Goal: Information Seeking & Learning: Check status

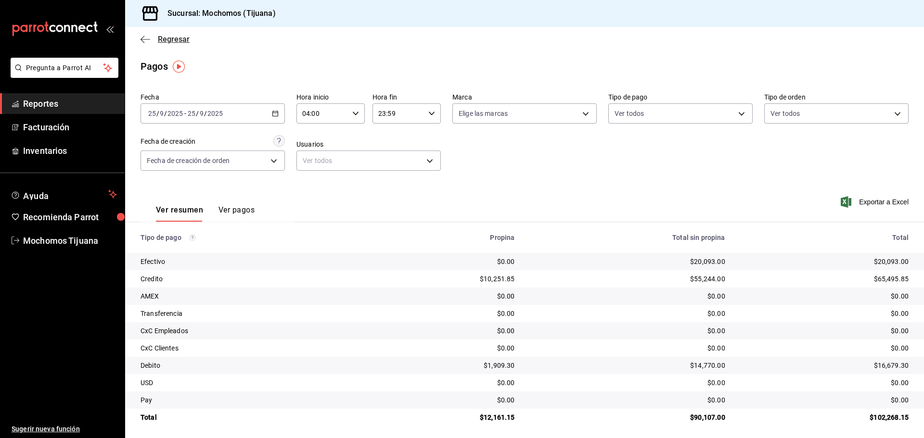
click at [142, 40] on icon "button" at bounding box center [142, 39] width 4 height 7
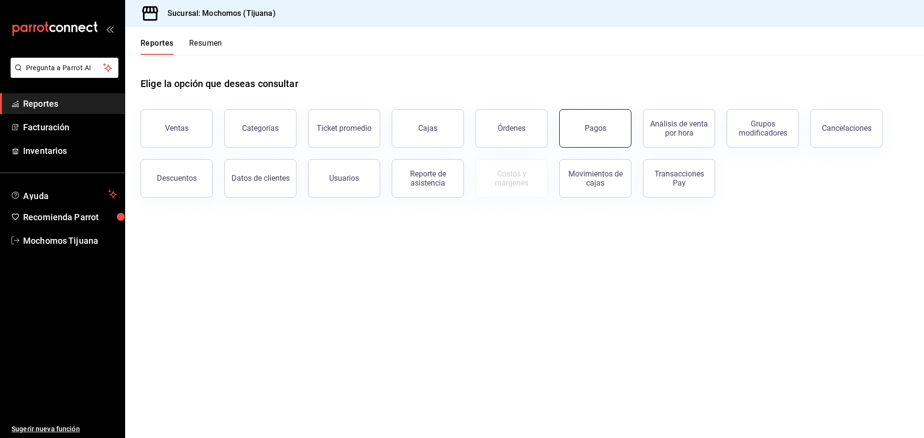
click at [583, 142] on button "Pagos" at bounding box center [595, 128] width 72 height 38
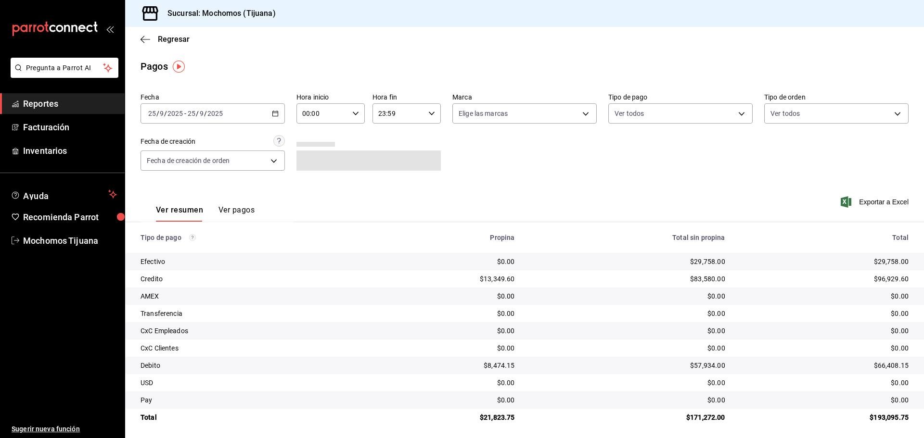
click at [352, 113] on icon "button" at bounding box center [355, 113] width 7 height 7
click at [314, 176] on button "04" at bounding box center [312, 182] width 30 height 19
type input "04:00"
click at [734, 115] on div at bounding box center [462, 219] width 924 height 438
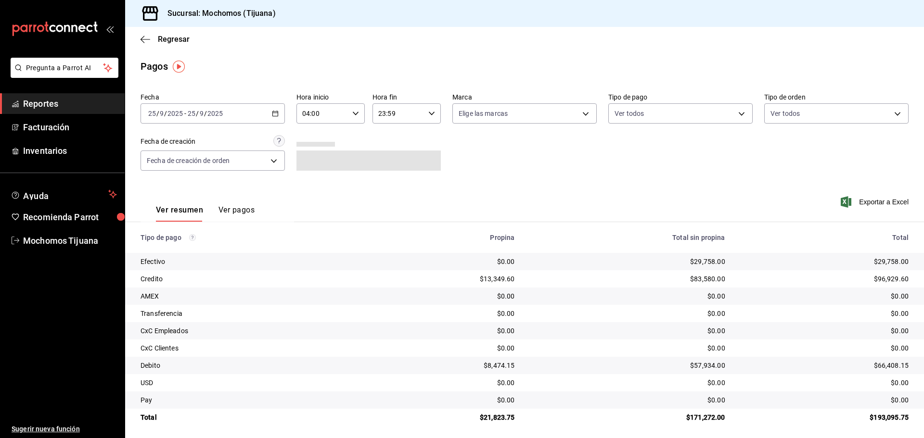
click at [734, 115] on body "Pregunta a Parrot AI Reportes Facturación Inventarios Ayuda Recomienda Parrot M…" at bounding box center [462, 219] width 924 height 438
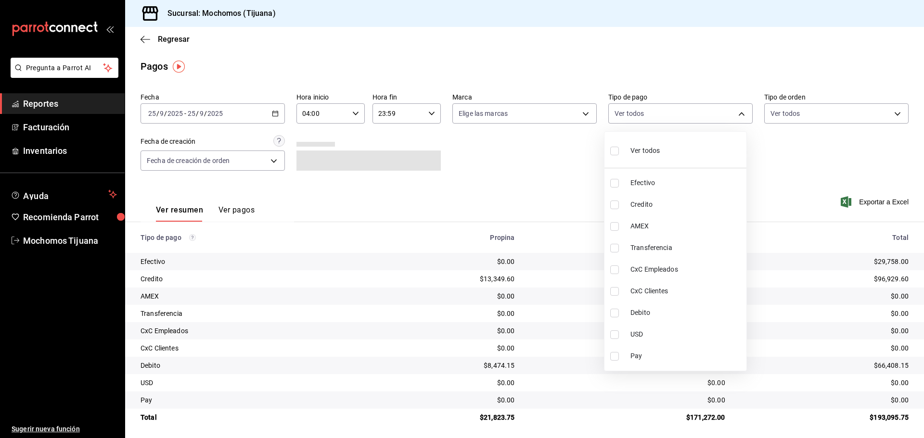
click at [685, 201] on span "Credito" at bounding box center [686, 205] width 112 height 10
type input "a27a072c-b141-4985-9f83-ae60dbe2196b"
checkbox input "true"
click at [637, 314] on span "Debito" at bounding box center [690, 313] width 112 height 10
type input "a27a072c-b141-4985-9f83-ae60dbe2196b,b7370aa5-450f-4a05-bab4-2784151f97fb"
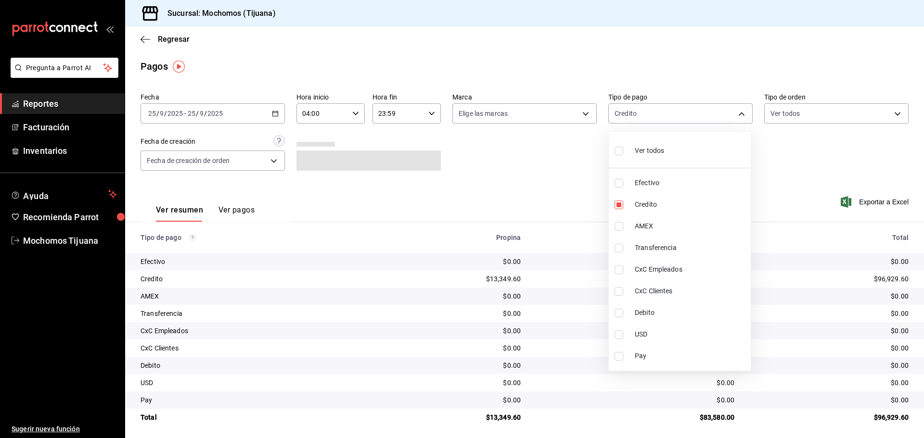
checkbox input "true"
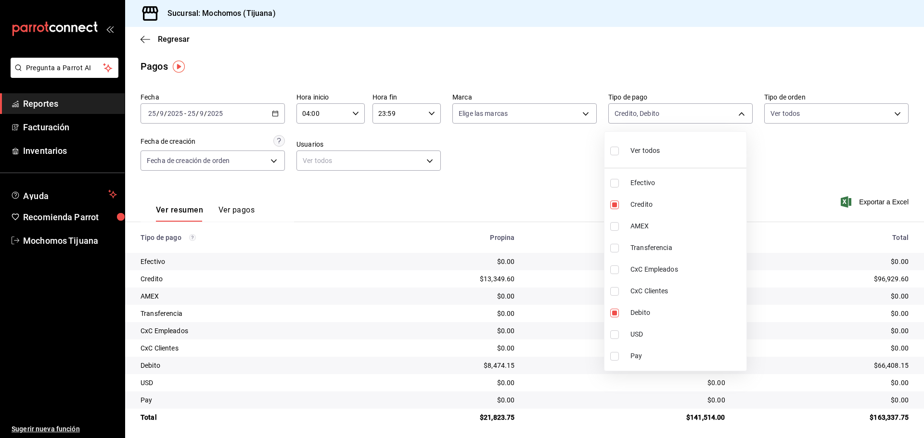
click at [152, 39] on div at bounding box center [462, 219] width 924 height 438
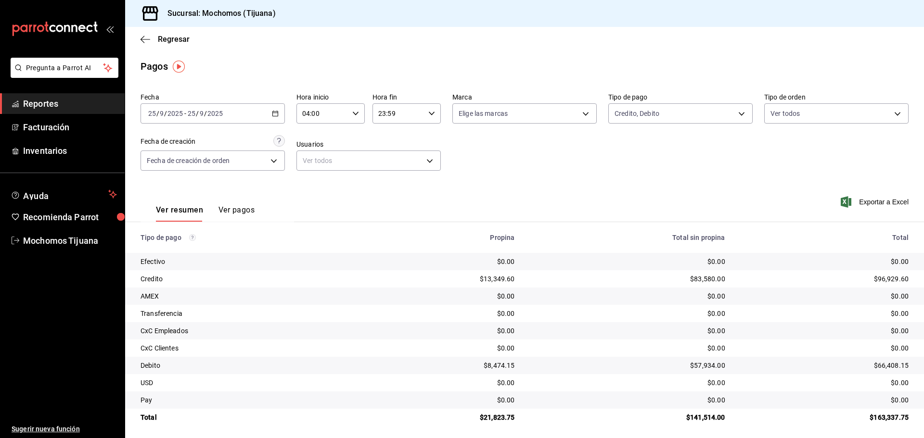
click at [145, 39] on icon "button" at bounding box center [145, 39] width 10 height 0
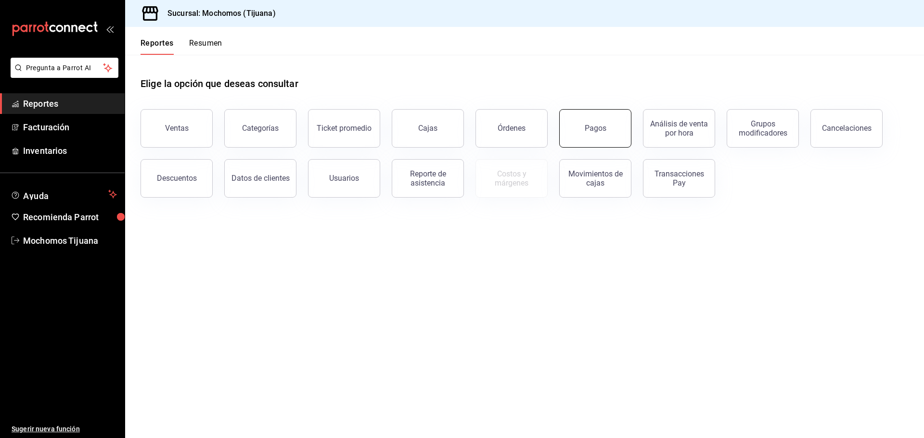
click at [583, 133] on button "Pagos" at bounding box center [595, 128] width 72 height 38
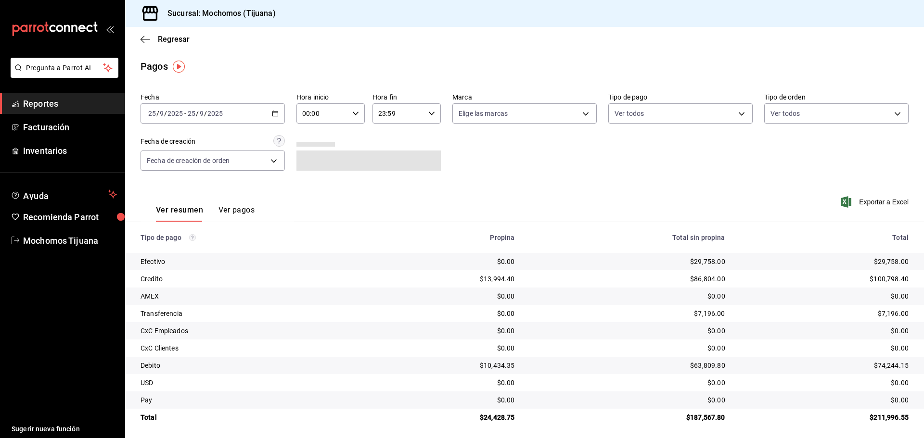
click at [355, 115] on icon "button" at bounding box center [355, 113] width 7 height 7
click at [310, 138] on button "04" at bounding box center [312, 134] width 30 height 19
type input "04:00"
click at [733, 114] on div at bounding box center [462, 219] width 924 height 438
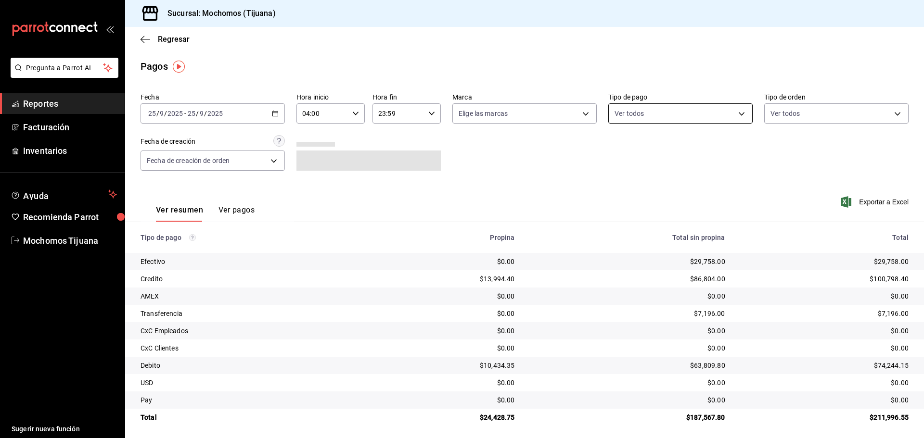
click at [734, 116] on body "Pregunta a Parrot AI Reportes Facturación Inventarios Ayuda Recomienda Parrot M…" at bounding box center [462, 219] width 924 height 438
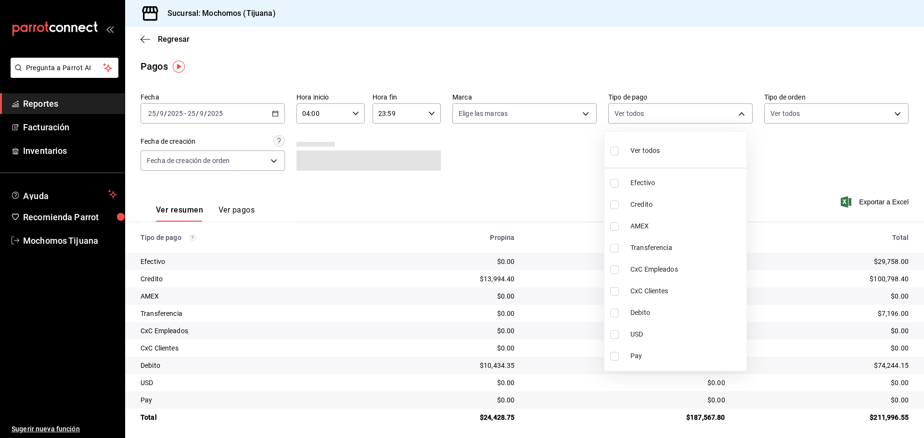
click at [698, 209] on span "Credito" at bounding box center [686, 205] width 112 height 10
type input "a27a072c-b141-4985-9f83-ae60dbe2196b"
checkbox input "true"
click at [704, 312] on span "Debito" at bounding box center [690, 313] width 112 height 10
type input "a27a072c-b141-4985-9f83-ae60dbe2196b,b7370aa5-450f-4a05-bab4-2784151f97fb"
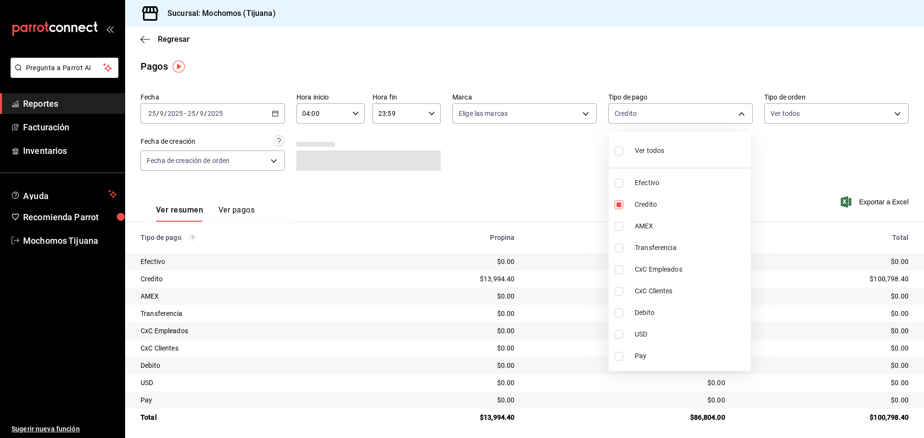
checkbox input "true"
click at [145, 39] on div at bounding box center [462, 219] width 924 height 438
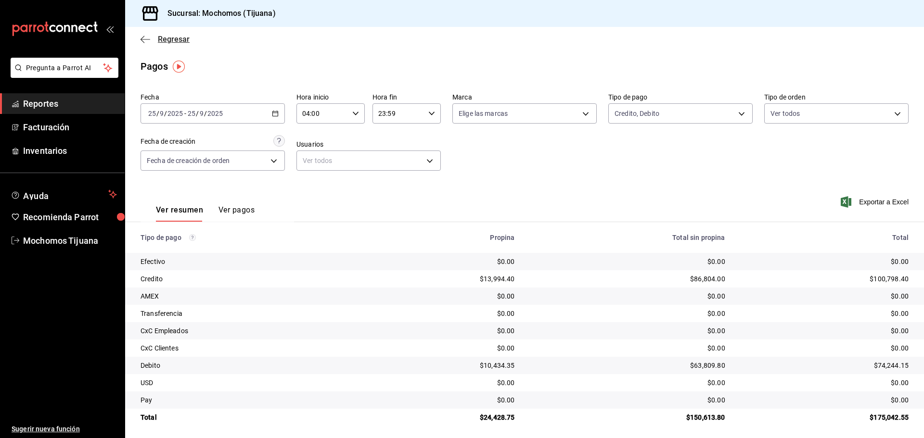
click at [153, 39] on span "Regresar" at bounding box center [164, 39] width 49 height 9
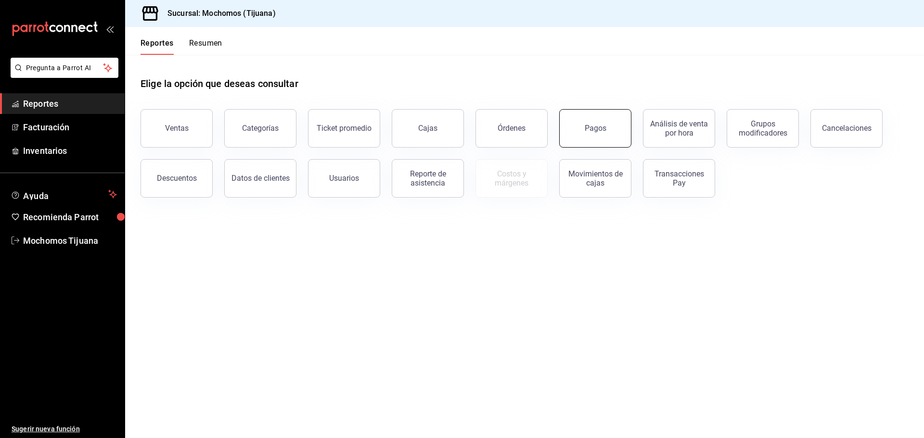
click at [598, 136] on button "Pagos" at bounding box center [595, 128] width 72 height 38
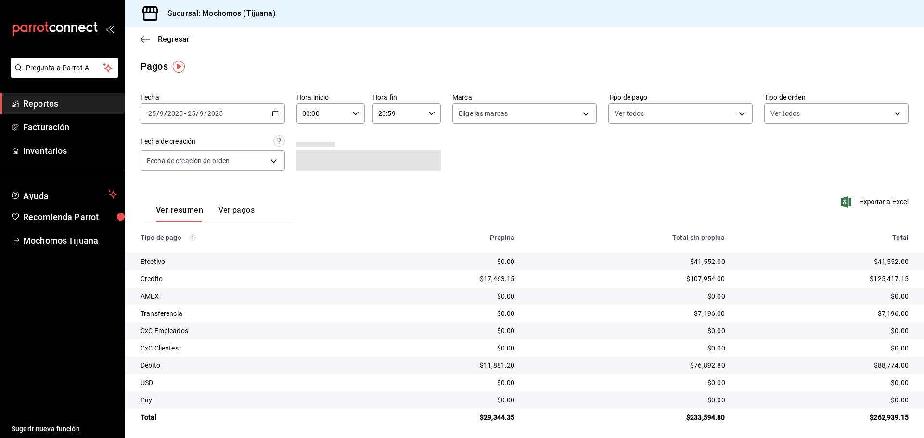
click at [353, 113] on icon "button" at bounding box center [355, 113] width 7 height 7
click at [310, 178] on button "04" at bounding box center [312, 182] width 30 height 19
type input "04:00"
click at [736, 115] on div at bounding box center [462, 219] width 924 height 438
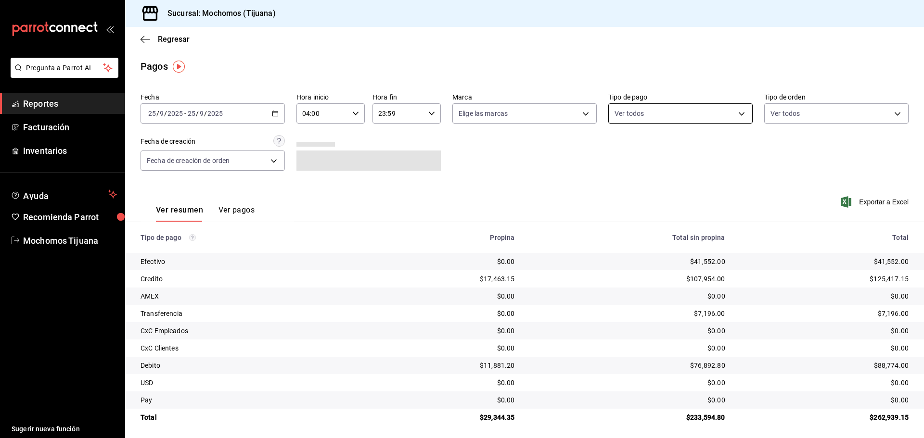
click at [735, 112] on body "Pregunta a Parrot AI Reportes Facturación Inventarios Ayuda Recomienda Parrot M…" at bounding box center [462, 219] width 924 height 438
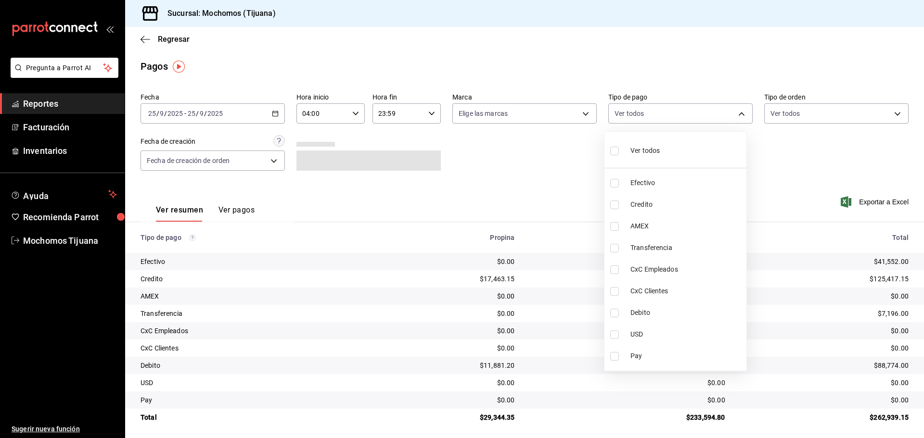
click at [694, 203] on span "Credito" at bounding box center [686, 205] width 112 height 10
type input "a27a072c-b141-4985-9f83-ae60dbe2196b"
checkbox input "true"
click at [692, 307] on li "Debito" at bounding box center [675, 313] width 142 height 22
type input "a27a072c-b141-4985-9f83-ae60dbe2196b,b7370aa5-450f-4a05-bab4-2784151f97fb"
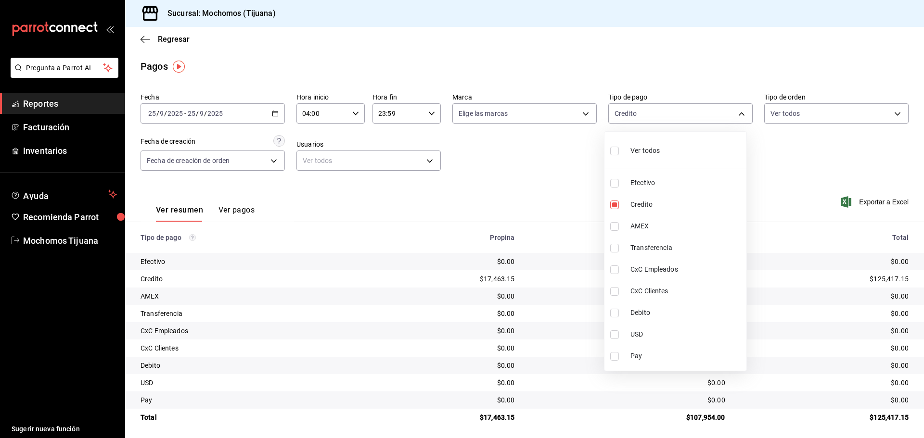
checkbox input "true"
click at [621, 151] on input "checkbox" at bounding box center [618, 151] width 9 height 9
checkbox input "true"
type input "e823c082-5bf3-4e6e-b961-f7623faa40a9,a27a072c-b141-4985-9f83-ae60dbe2196b,28e67…"
checkbox input "true"
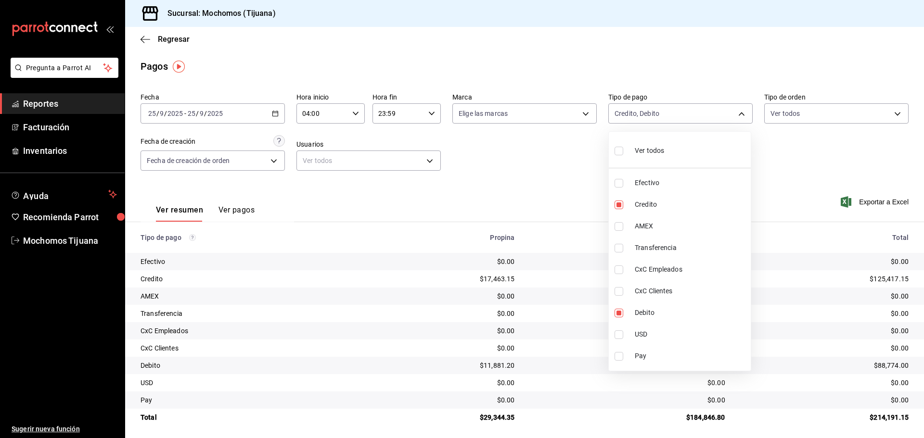
checkbox input "true"
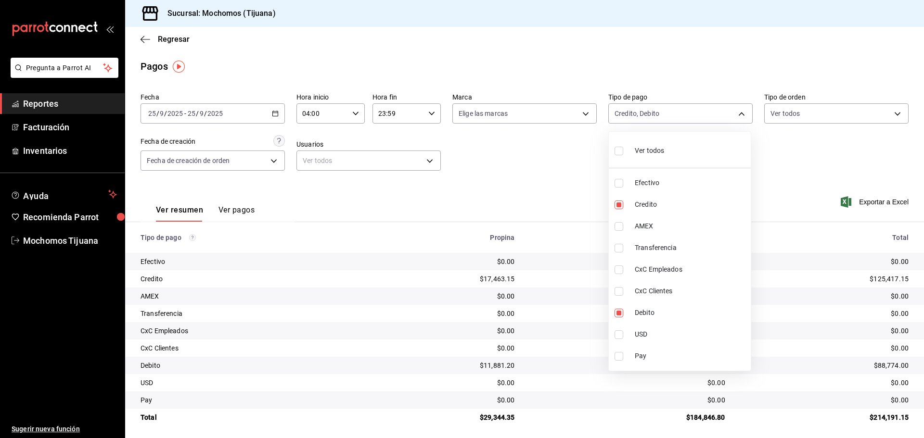
checkbox input "true"
click at [621, 151] on input "checkbox" at bounding box center [618, 151] width 9 height 9
checkbox input "false"
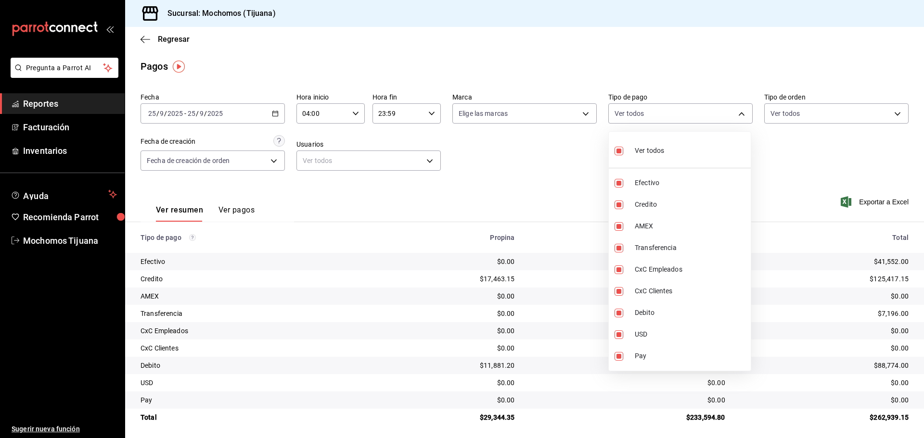
checkbox input "false"
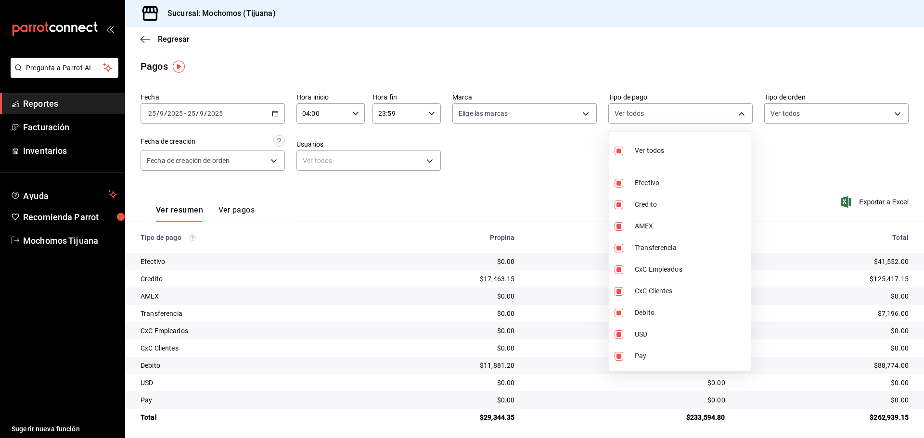
checkbox input "false"
click at [620, 251] on input "checkbox" at bounding box center [618, 248] width 9 height 9
checkbox input "true"
type input "7a54df77-3c84-4ed4-8f6a-32974d1d247a"
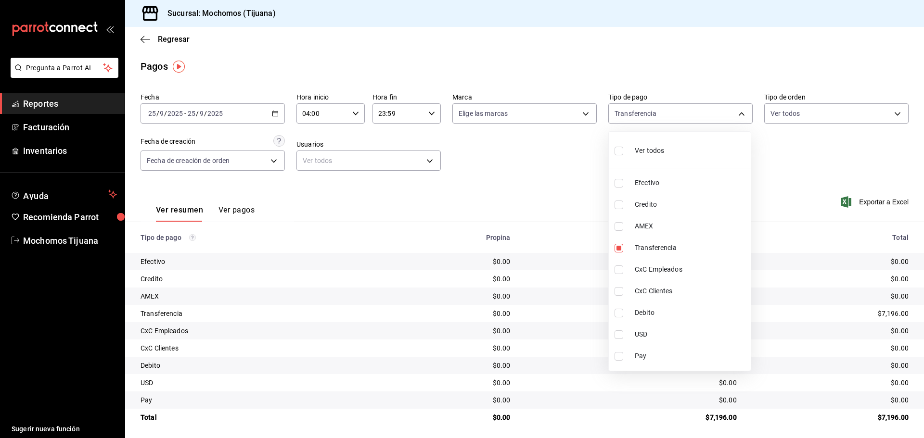
click at [617, 152] on input "checkbox" at bounding box center [618, 151] width 9 height 9
checkbox input "true"
type input "e823c082-5bf3-4e6e-b961-f7623faa40a9,a27a072c-b141-4985-9f83-ae60dbe2196b,28e67…"
checkbox input "true"
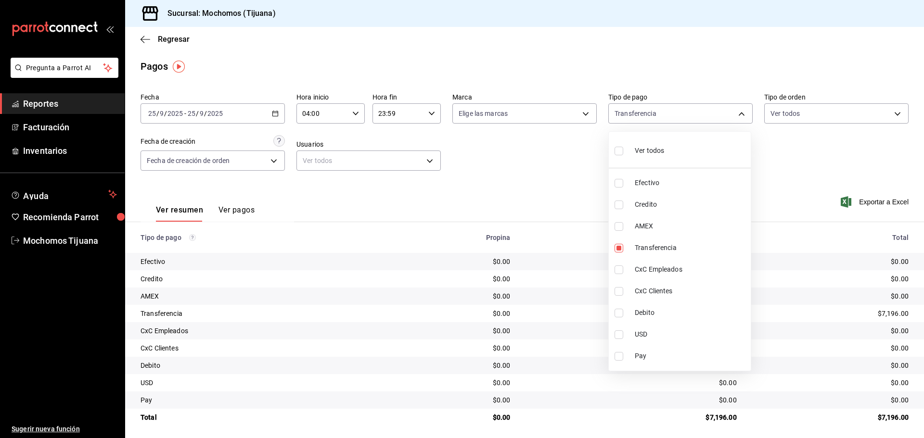
checkbox input "true"
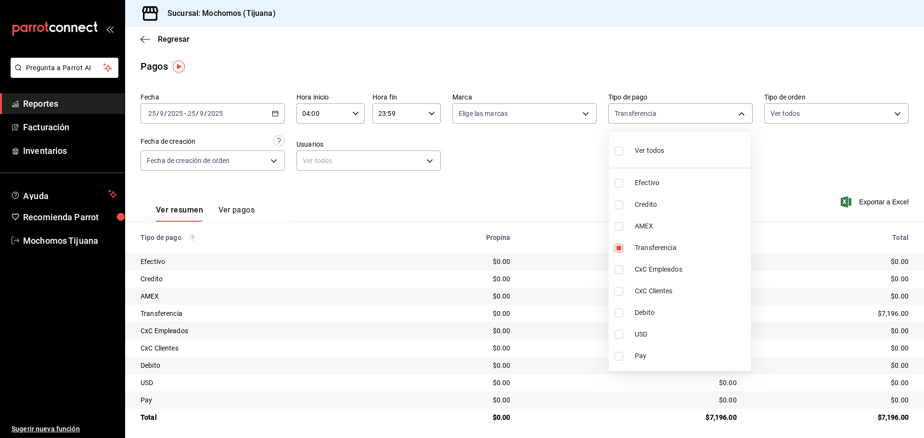
checkbox input "true"
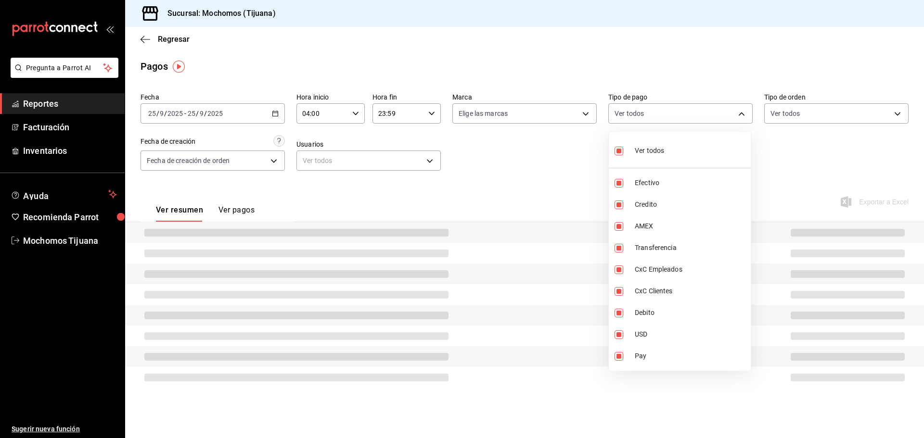
click at [617, 152] on input "checkbox" at bounding box center [618, 151] width 9 height 9
checkbox input "false"
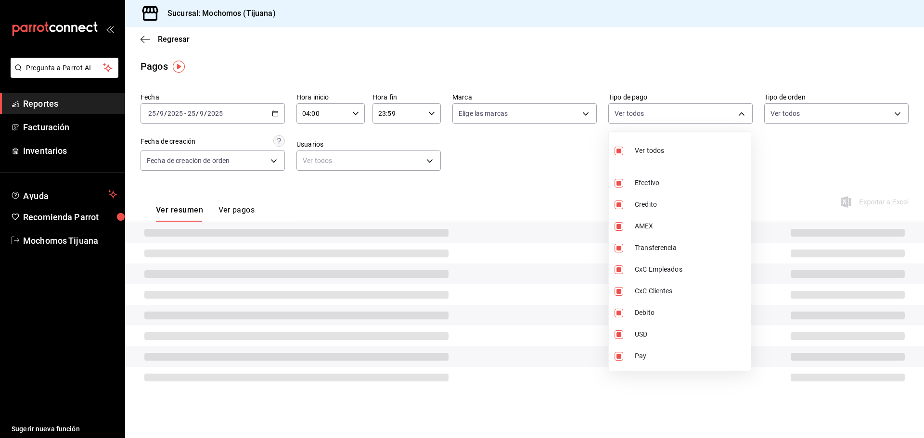
checkbox input "false"
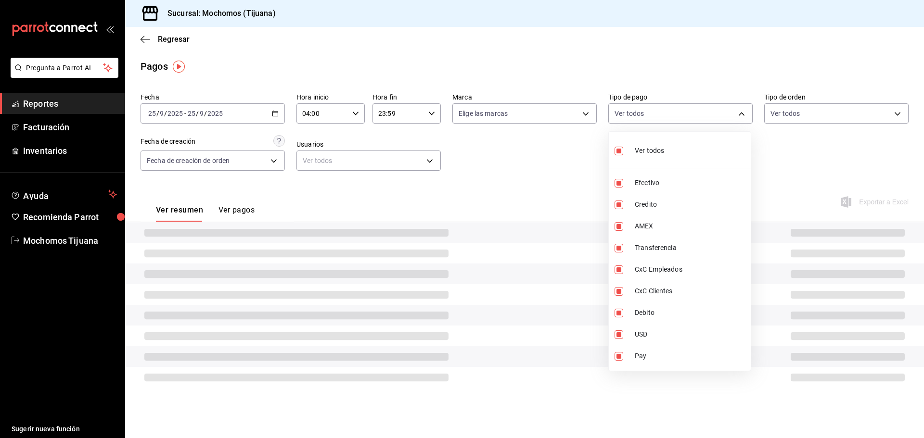
checkbox input "false"
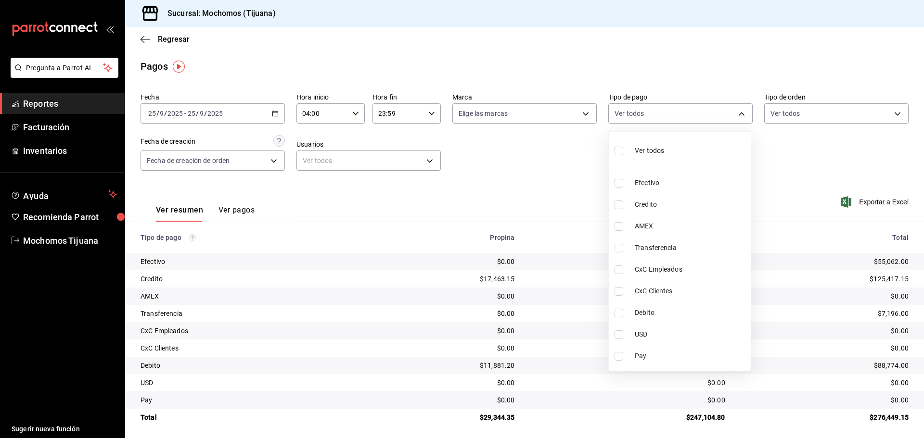
drag, startPoint x: 630, startPoint y: 426, endPoint x: 640, endPoint y: 396, distance: 32.1
click at [634, 414] on div at bounding box center [462, 219] width 924 height 438
